Goal: Task Accomplishment & Management: Complete application form

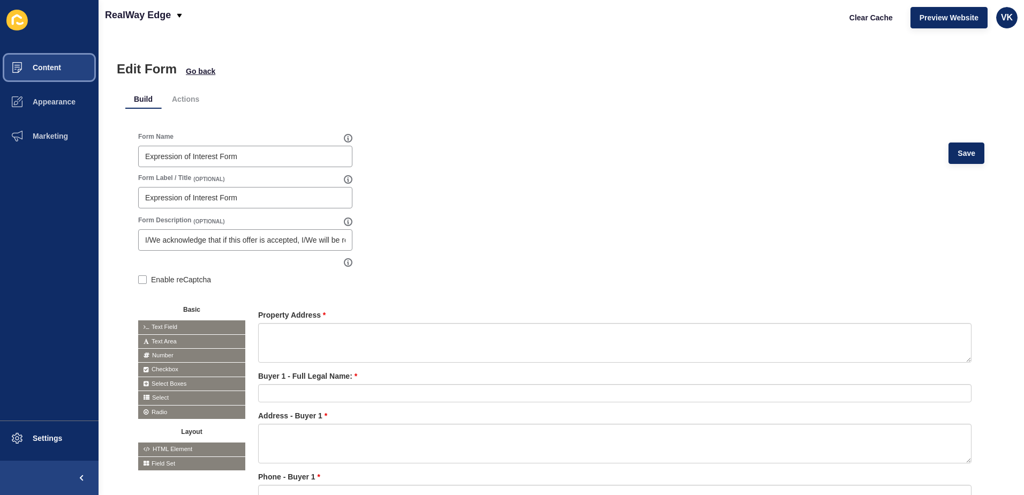
click at [40, 62] on button "Content" at bounding box center [49, 67] width 99 height 34
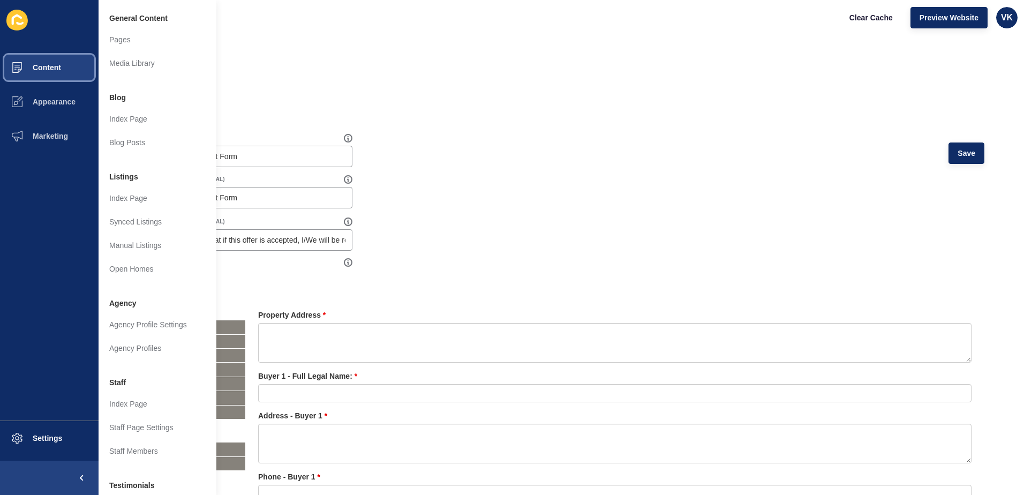
click at [43, 69] on span "Content" at bounding box center [29, 67] width 63 height 9
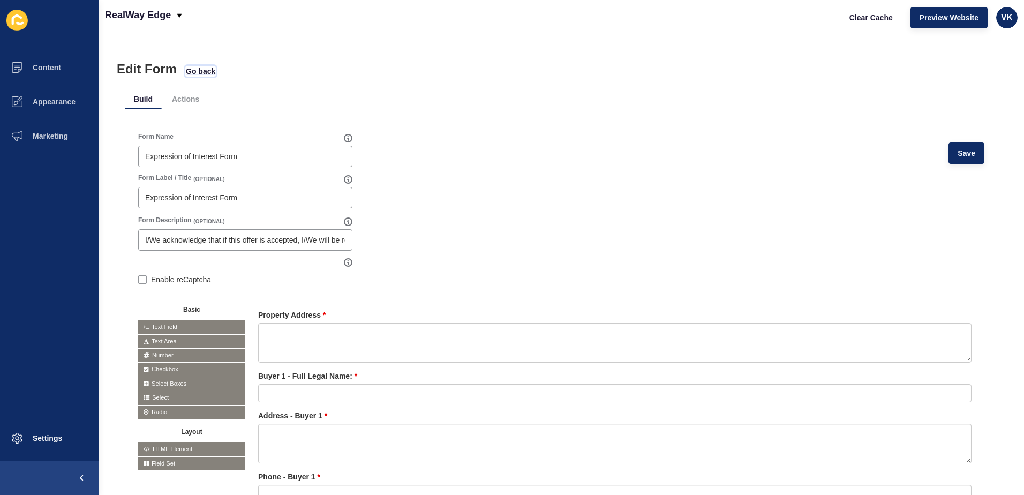
click at [208, 70] on span "Go back" at bounding box center [200, 71] width 29 height 11
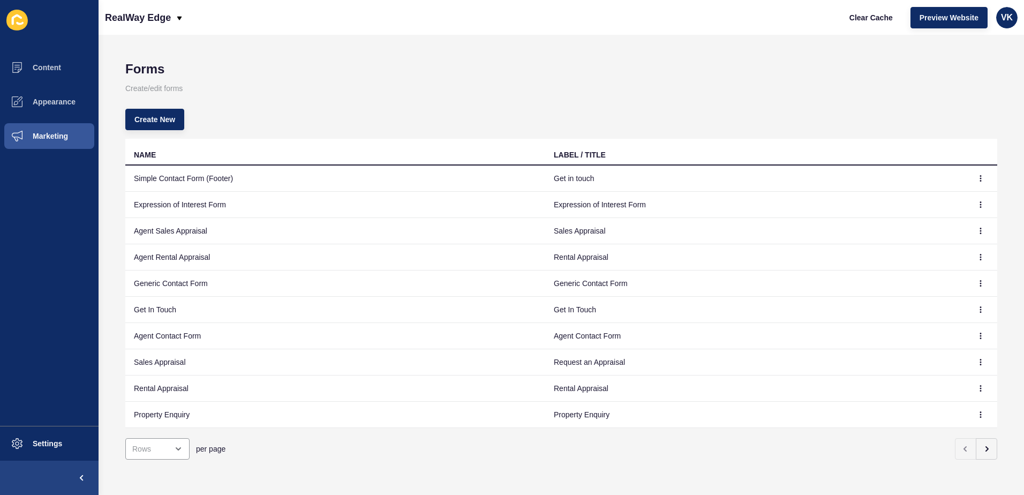
scroll to position [6, 0]
click at [978, 201] on icon "button" at bounding box center [981, 204] width 6 height 6
click at [633, 195] on td "Expression of Interest Form" at bounding box center [755, 205] width 420 height 26
click at [978, 201] on icon "button" at bounding box center [981, 204] width 6 height 6
click at [916, 220] on link "Edit" at bounding box center [943, 220] width 75 height 24
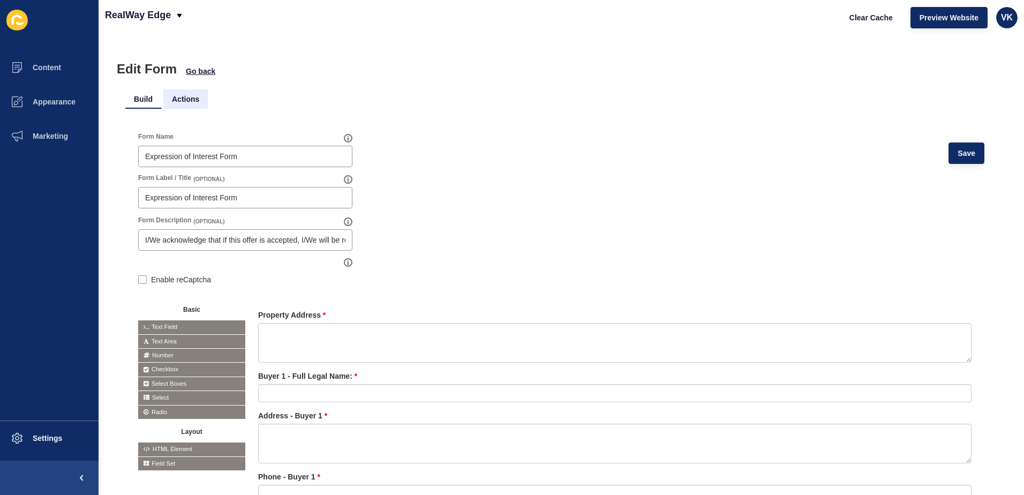
click at [185, 102] on li "Actions" at bounding box center [185, 98] width 44 height 19
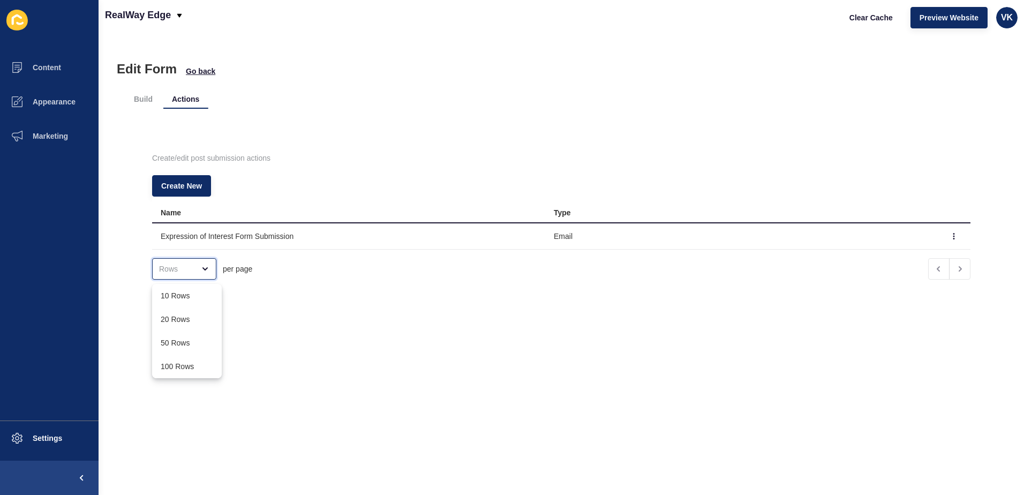
click at [206, 268] on icon "close menu" at bounding box center [205, 269] width 9 height 9
click at [951, 237] on icon "button" at bounding box center [954, 236] width 6 height 6
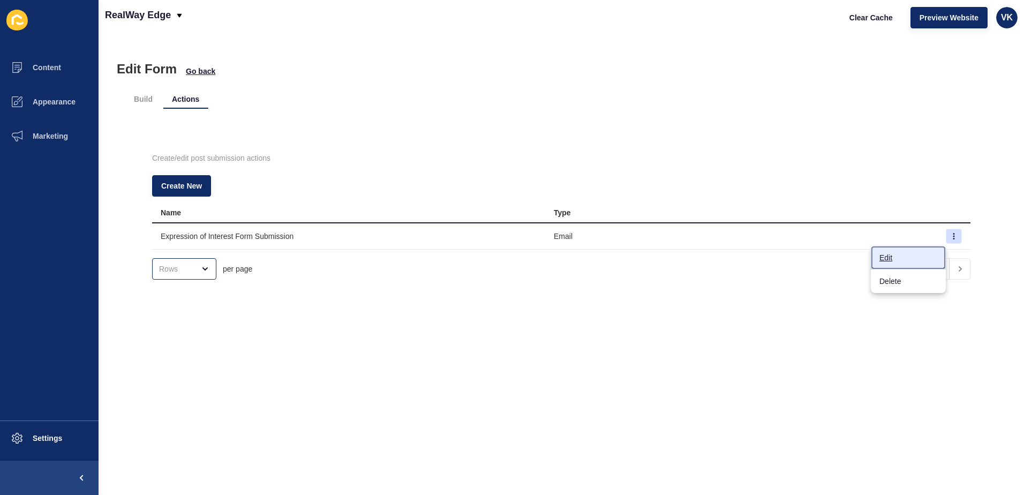
click at [885, 257] on link "Edit" at bounding box center [908, 258] width 75 height 24
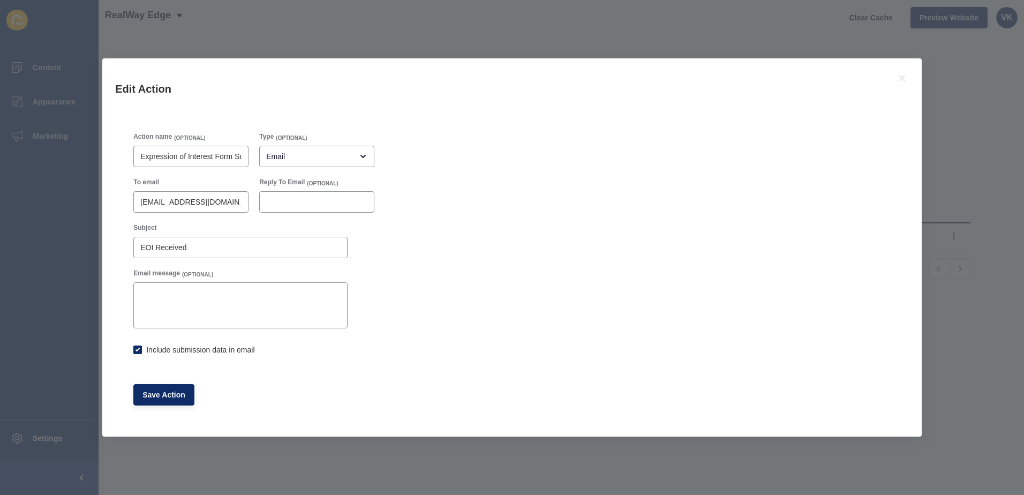
checkbox input "true"
click at [902, 79] on icon at bounding box center [902, 78] width 6 height 6
